Goal: Transaction & Acquisition: Obtain resource

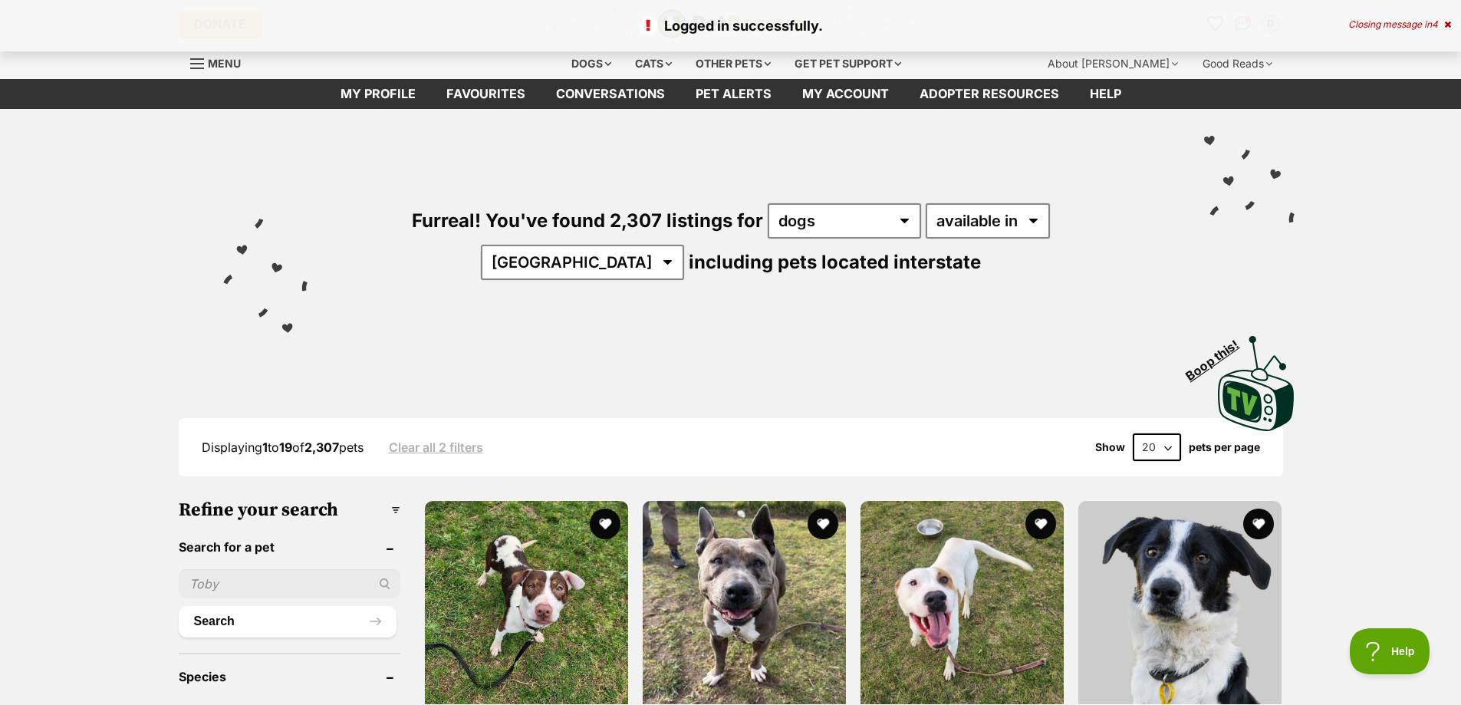
click at [486, 93] on link "Favourites" at bounding box center [486, 94] width 110 height 30
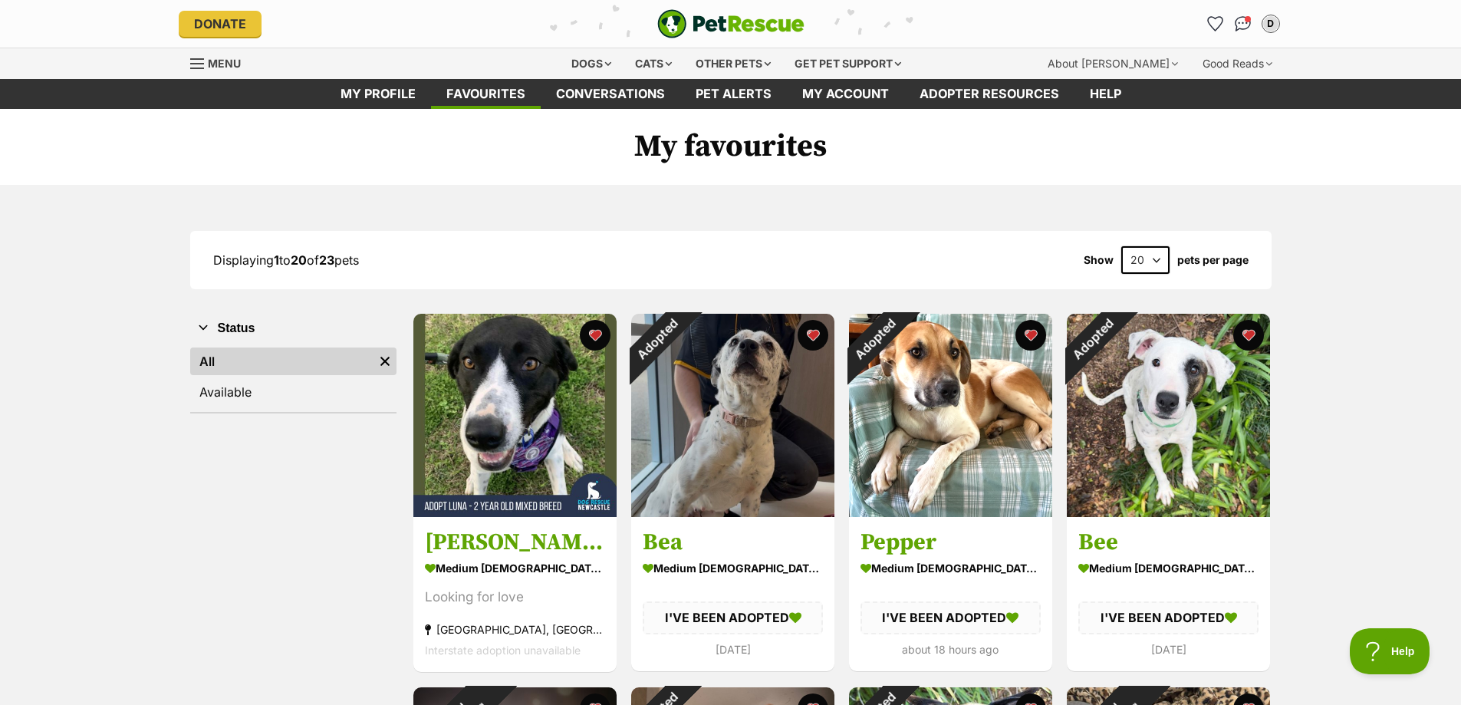
click at [555, 407] on img at bounding box center [514, 415] width 203 height 203
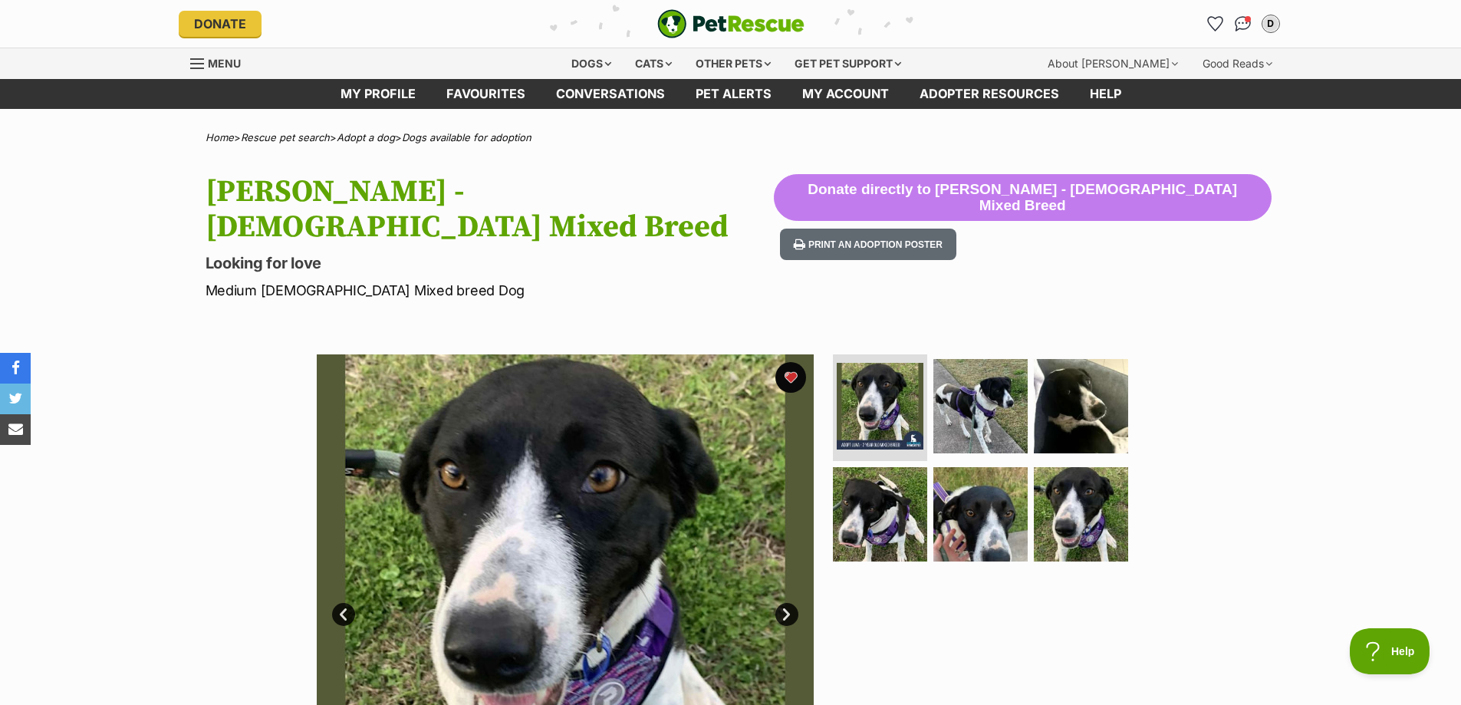
click at [1011, 383] on img at bounding box center [981, 406] width 94 height 94
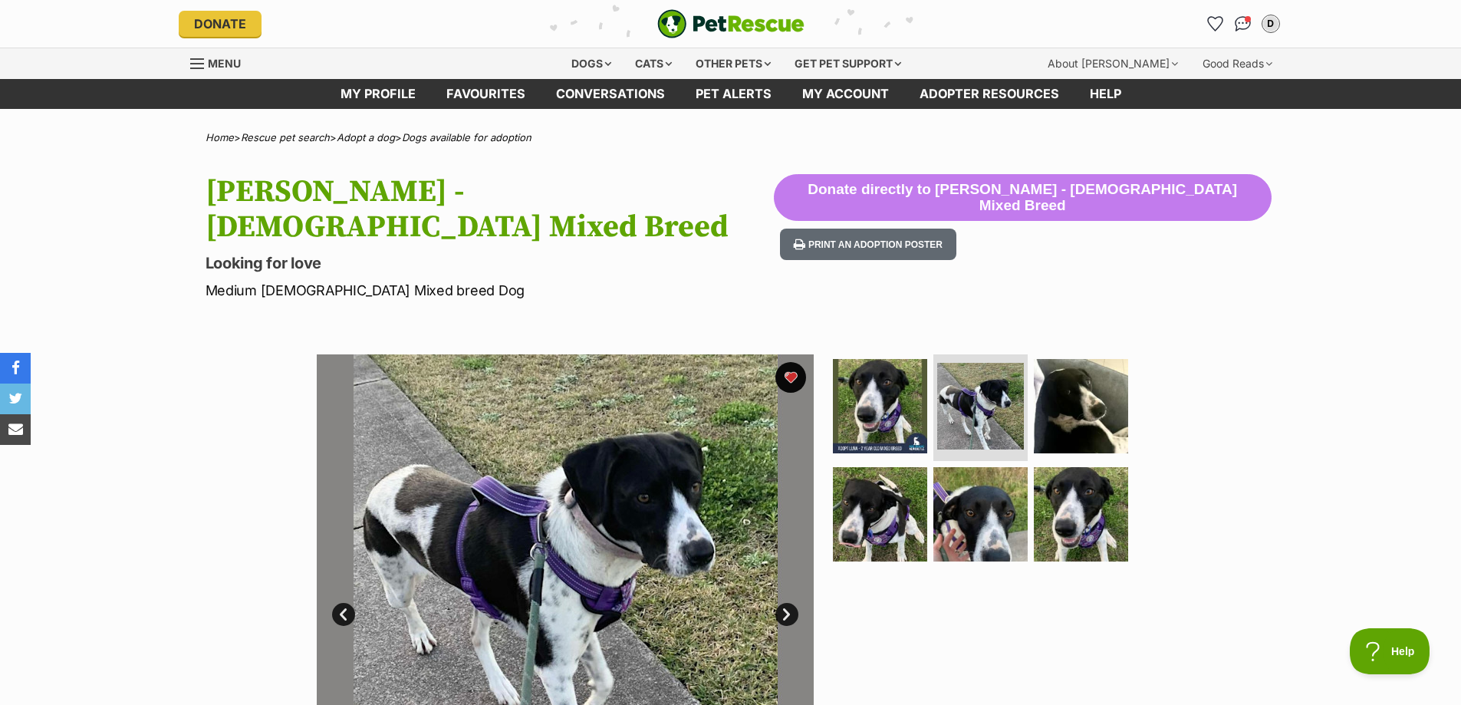
click at [1065, 376] on img at bounding box center [1081, 406] width 94 height 94
